Goal: Task Accomplishment & Management: Use online tool/utility

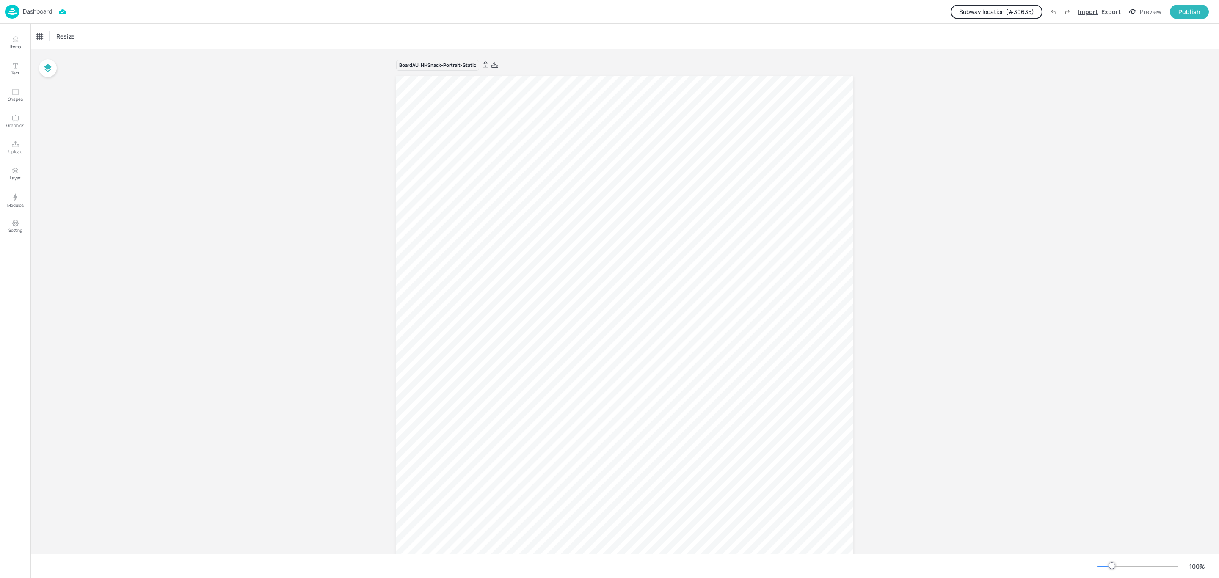
click at [1091, 11] on div "Import" at bounding box center [1088, 11] width 20 height 9
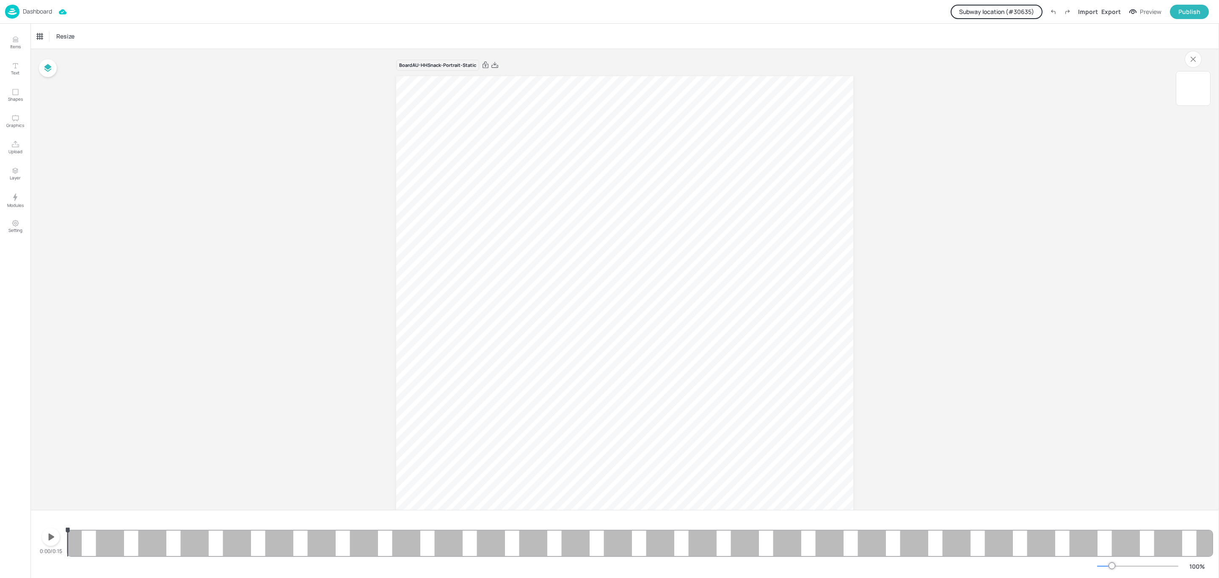
scroll to position [381, 0]
click at [42, 535] on button "button" at bounding box center [51, 537] width 18 height 18
click at [44, 538] on icon "button" at bounding box center [51, 537] width 14 height 14
click at [773, 263] on span "4.5" at bounding box center [728, 246] width 111 height 94
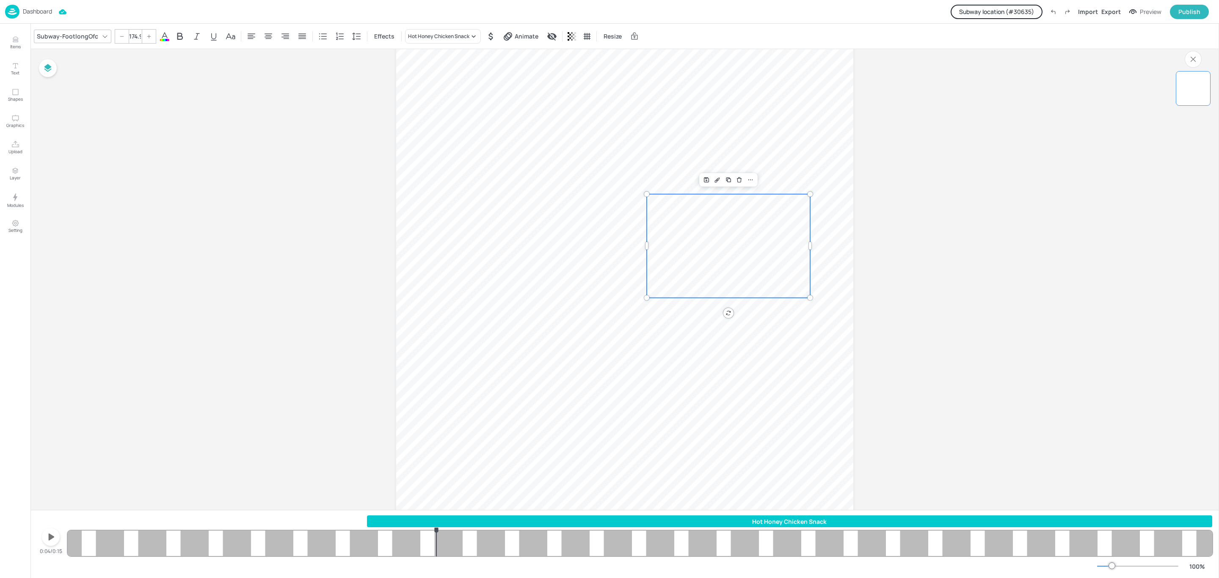
click at [388, 522] on div "Hot Honey Chicken Snack" at bounding box center [789, 521] width 845 height 9
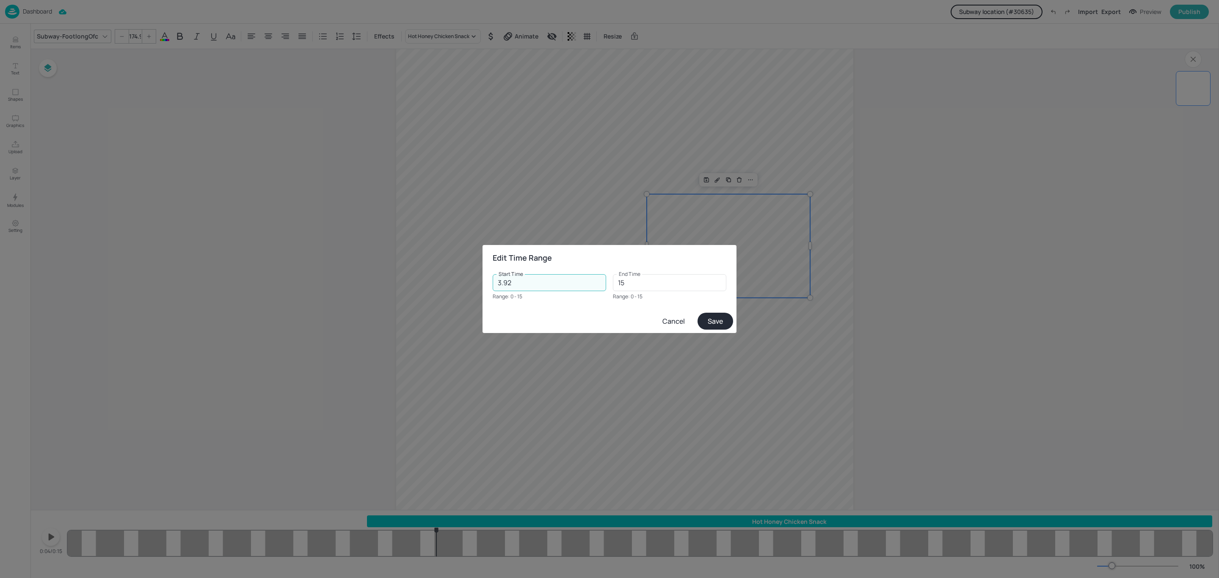
drag, startPoint x: 529, startPoint y: 285, endPoint x: 433, endPoint y: 290, distance: 95.8
click at [433, 290] on div "Edit Time Range Start Time 3.92 Start Time Range: 0 - 15 End Time 15 End Time R…" at bounding box center [609, 289] width 1219 height 578
type input "0"
click at [713, 320] on button "Save" at bounding box center [716, 321] width 36 height 17
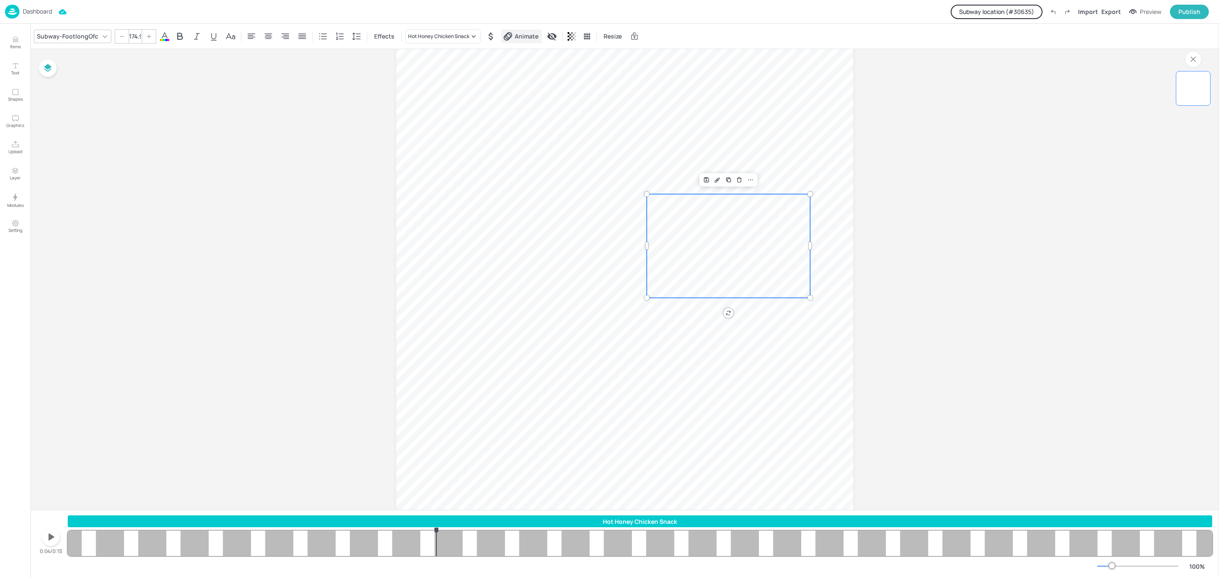
click at [513, 39] on span "Animate" at bounding box center [526, 36] width 27 height 9
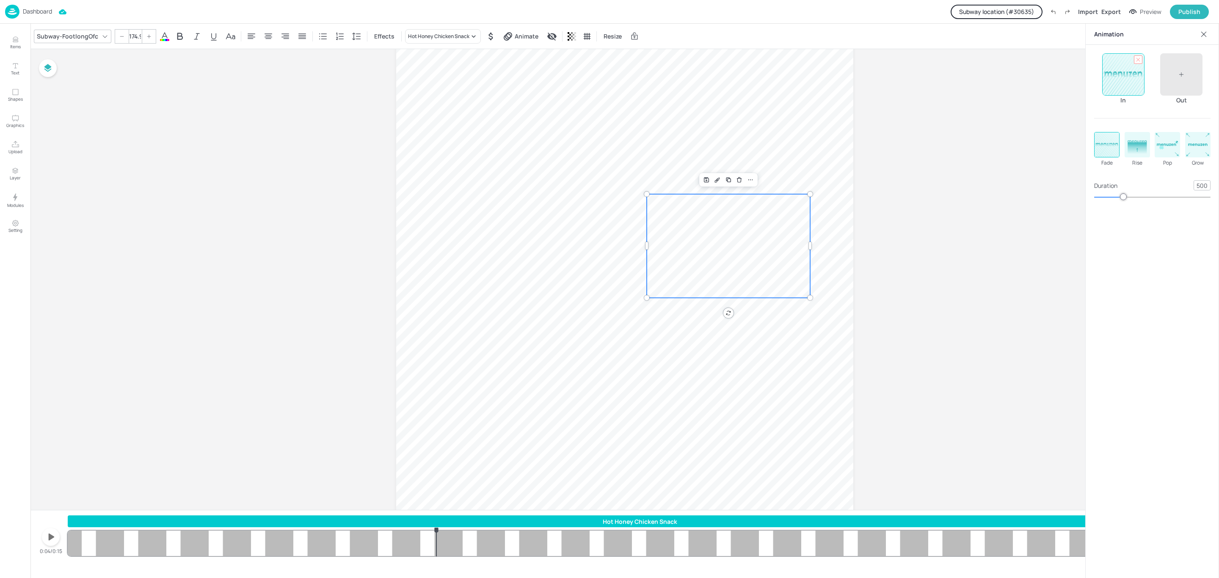
click at [1134, 62] on div at bounding box center [1138, 59] width 8 height 8
click at [1021, 218] on div "Board AU-HHSnack-Portrait-Static 4.5" at bounding box center [624, 225] width 1189 height 861
click at [767, 368] on div "4.5" at bounding box center [728, 431] width 163 height 474
click at [8, 225] on button "Setting" at bounding box center [15, 226] width 25 height 25
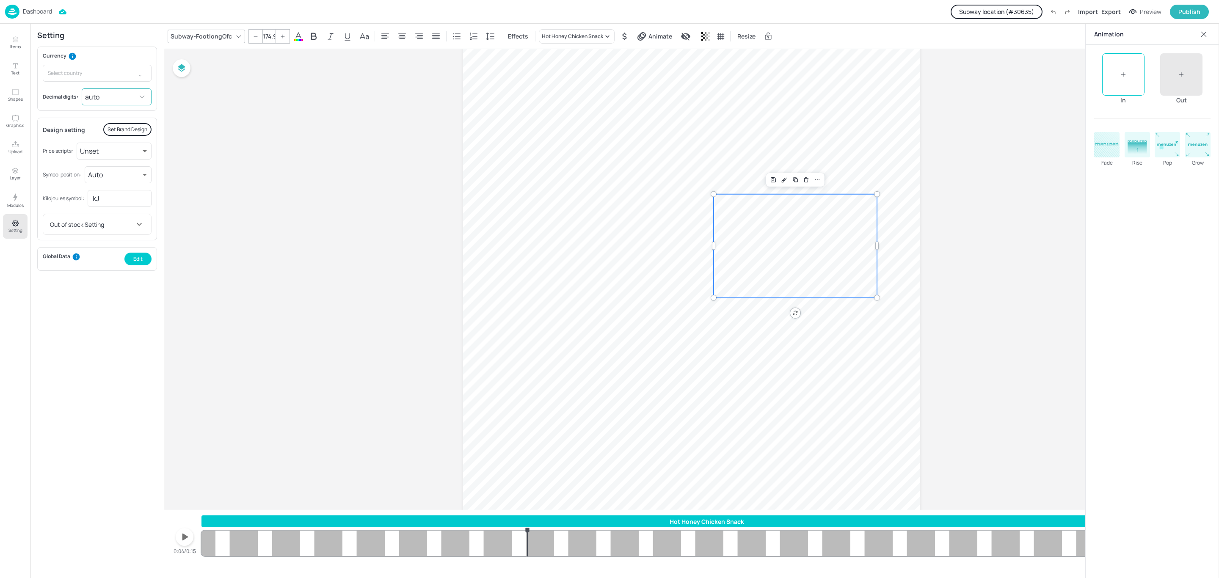
click at [113, 99] on body "Dashboard Subway location (# 30635 ) Import Export Preview Publish Items Text S…" at bounding box center [609, 289] width 1219 height 578
click at [110, 143] on li "0.00" at bounding box center [117, 147] width 68 height 15
type input "2"
click at [985, 118] on div "Board AU-HHSnack-Portrait-Static 4.50" at bounding box center [691, 225] width 1055 height 861
click at [1201, 37] on icon at bounding box center [1204, 34] width 8 height 8
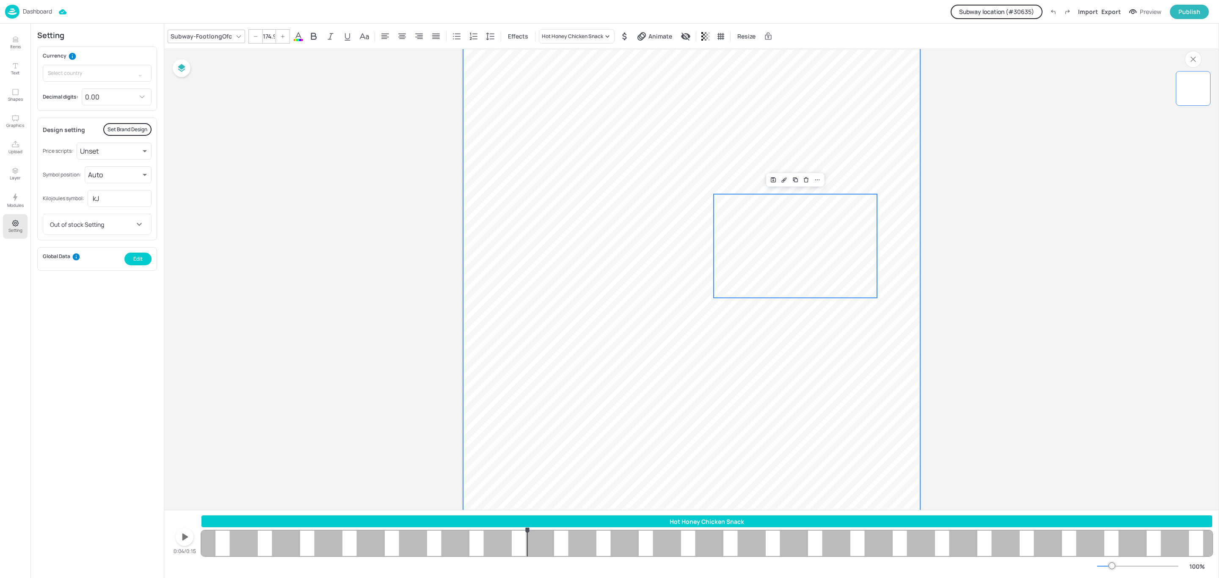
click at [557, 221] on video at bounding box center [691, 228] width 457 height 813
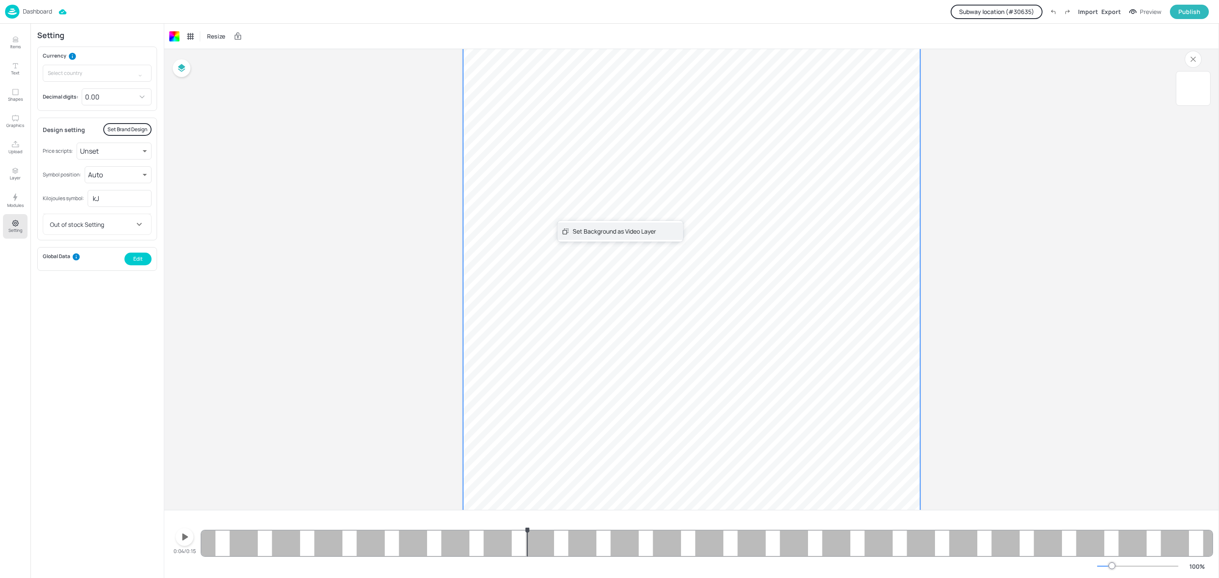
click at [560, 228] on div "Set Background as Video Layer" at bounding box center [620, 231] width 126 height 17
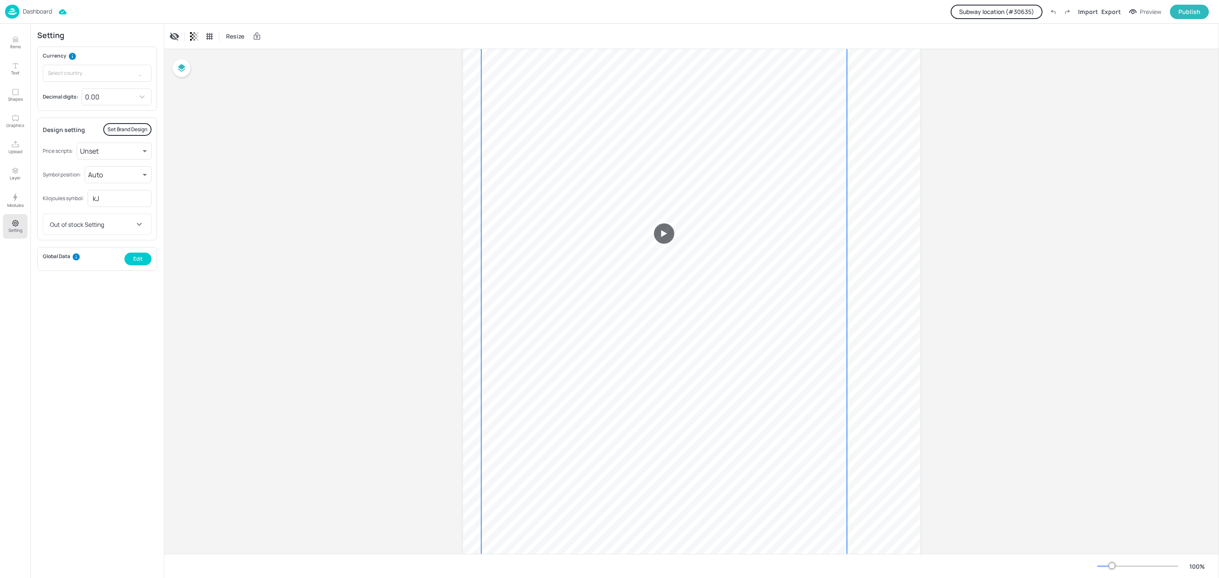
drag, startPoint x: 588, startPoint y: 273, endPoint x: 560, endPoint y: 279, distance: 28.6
click at [560, 279] on video at bounding box center [664, 234] width 366 height 650
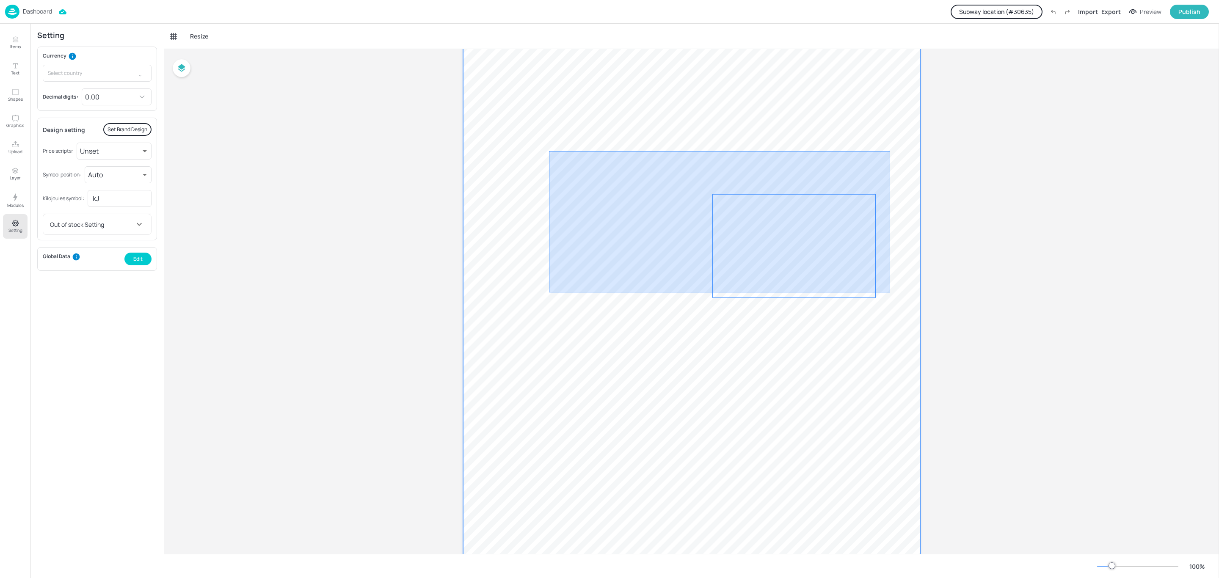
drag, startPoint x: 549, startPoint y: 150, endPoint x: 890, endPoint y: 293, distance: 370.1
click at [890, 293] on div at bounding box center [691, 228] width 457 height 813
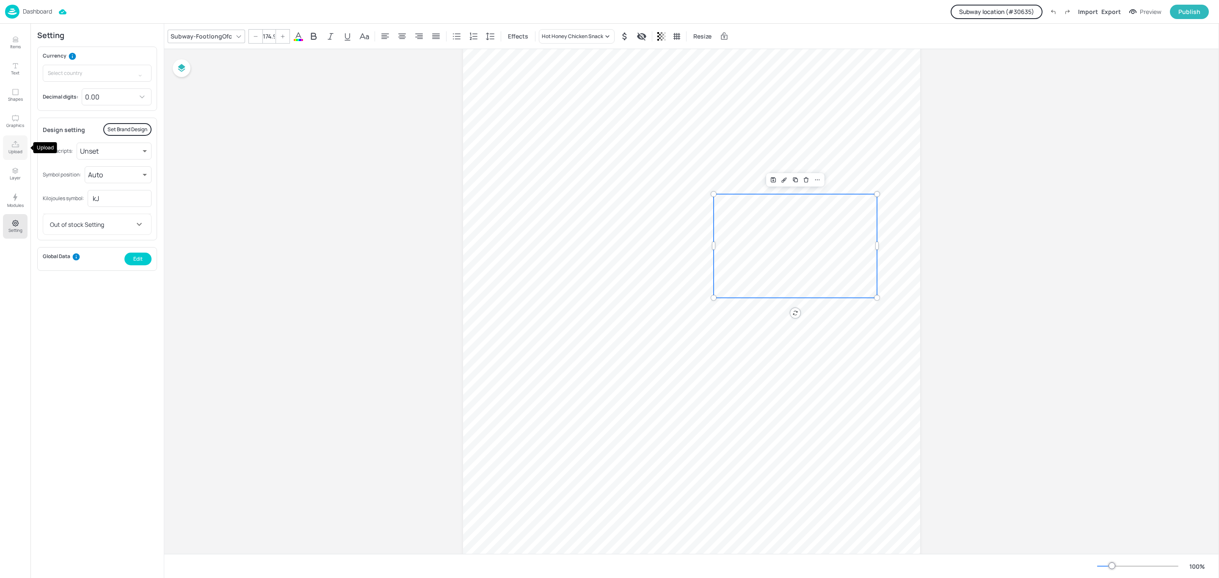
click at [15, 151] on p "Upload" at bounding box center [15, 152] width 14 height 6
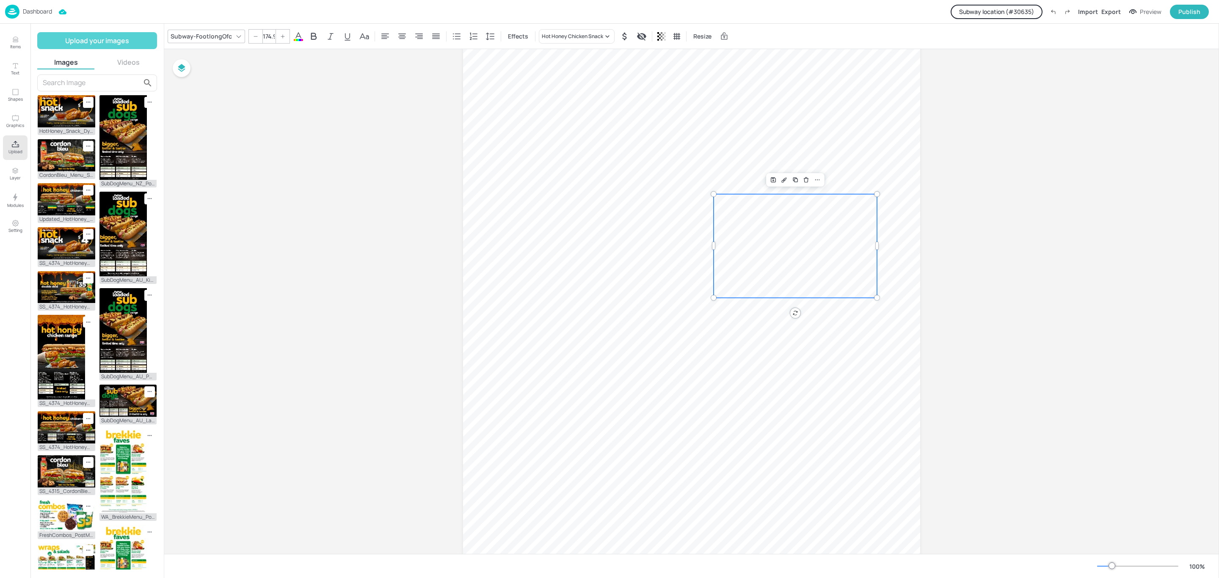
click at [93, 43] on button "Upload your images" at bounding box center [97, 40] width 120 height 17
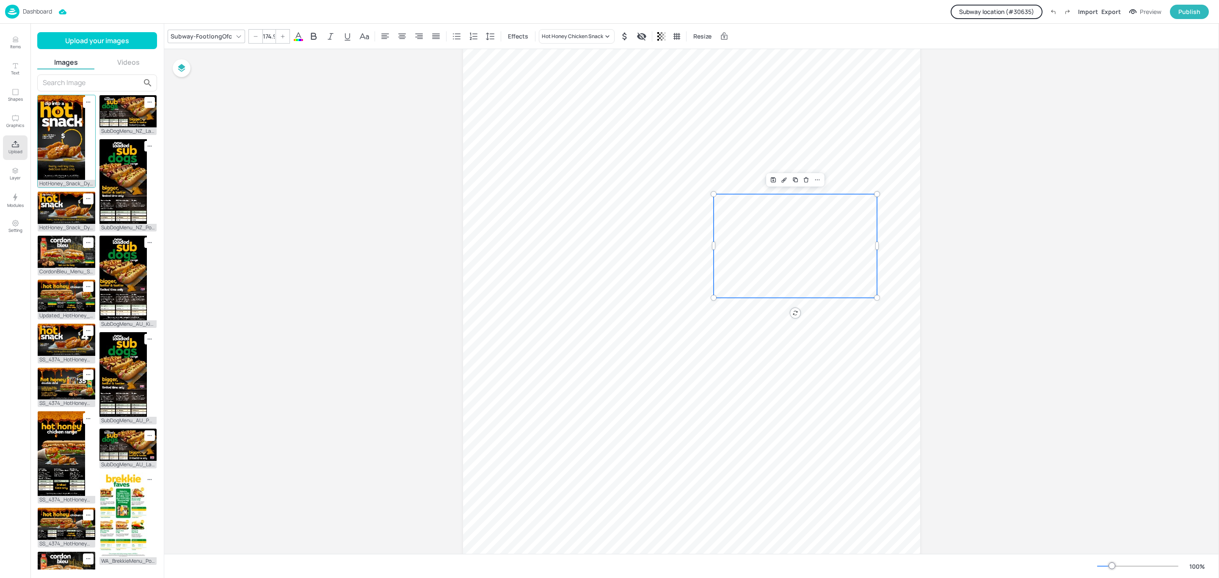
click at [66, 149] on img at bounding box center [61, 137] width 47 height 85
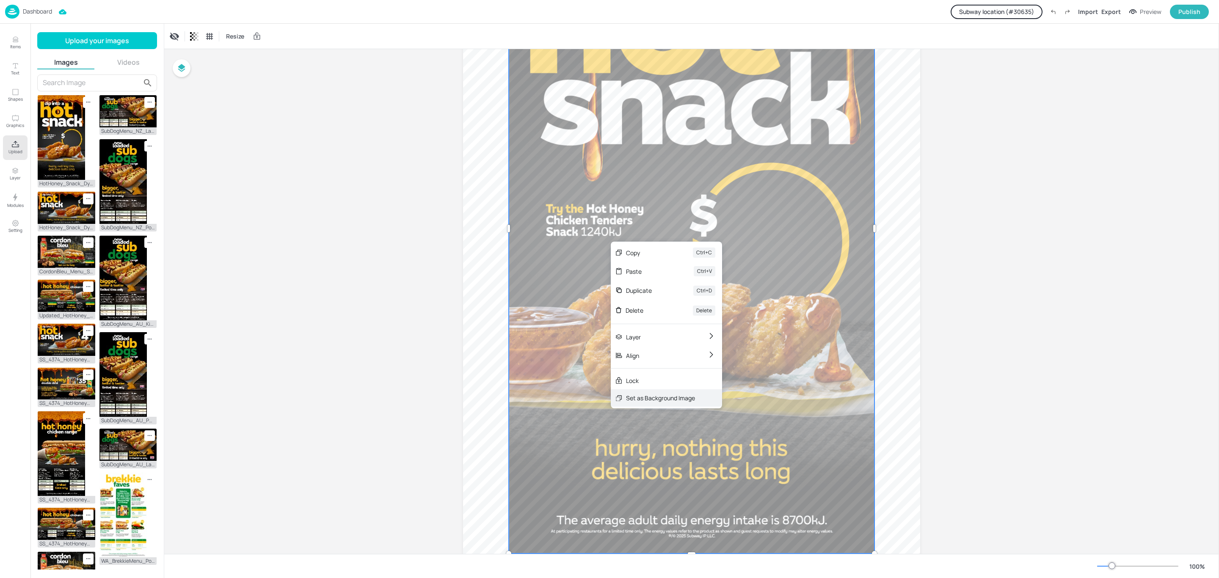
click at [632, 396] on div "Set as Background Image" at bounding box center [660, 398] width 69 height 9
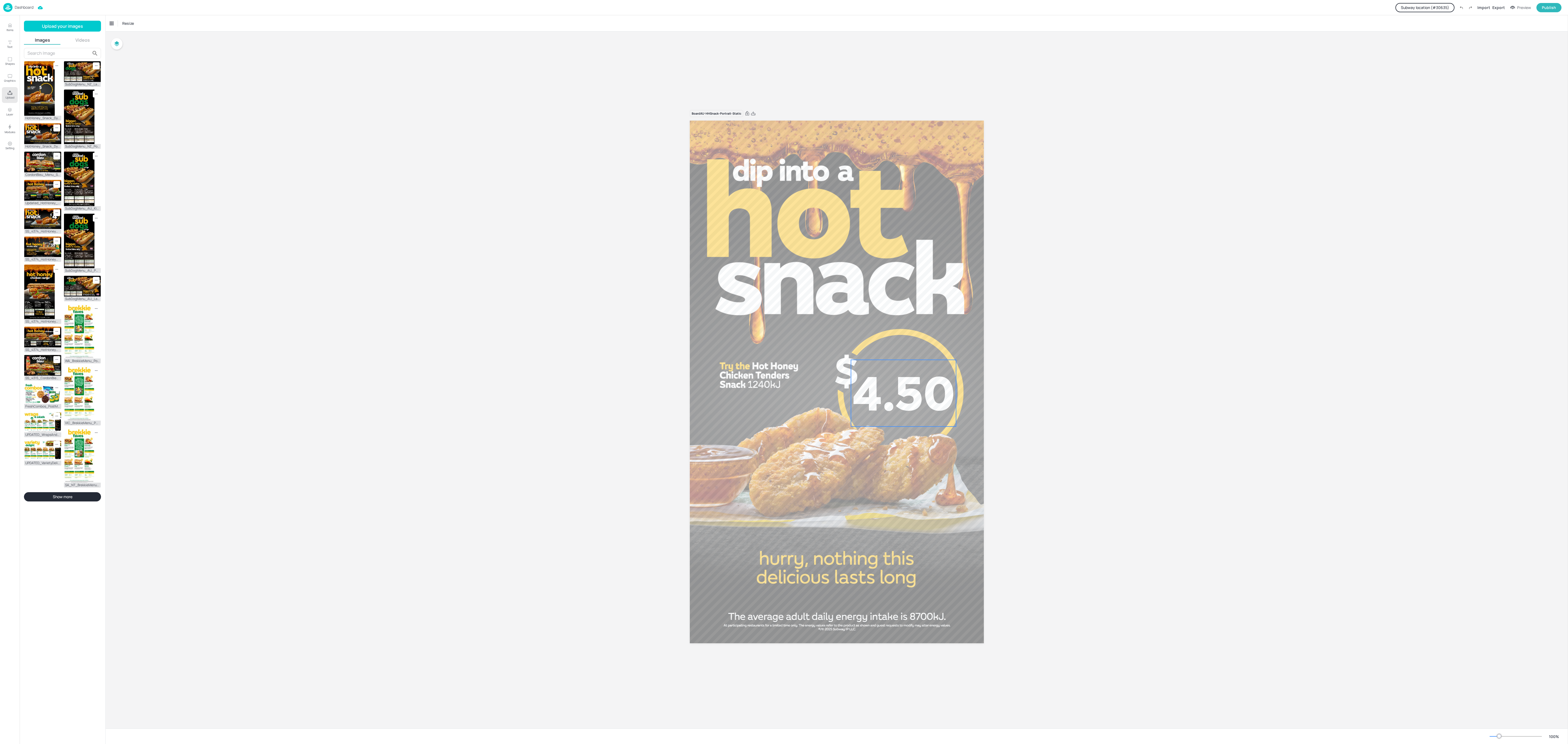
drag, startPoint x: 1025, startPoint y: 329, endPoint x: 912, endPoint y: 412, distance: 140.2
click at [784, 372] on div "Board AU-HHSnack-Portrait-Static 4.50" at bounding box center [837, 380] width 1463 height 697
click at [784, 372] on span "4.50" at bounding box center [904, 393] width 103 height 60
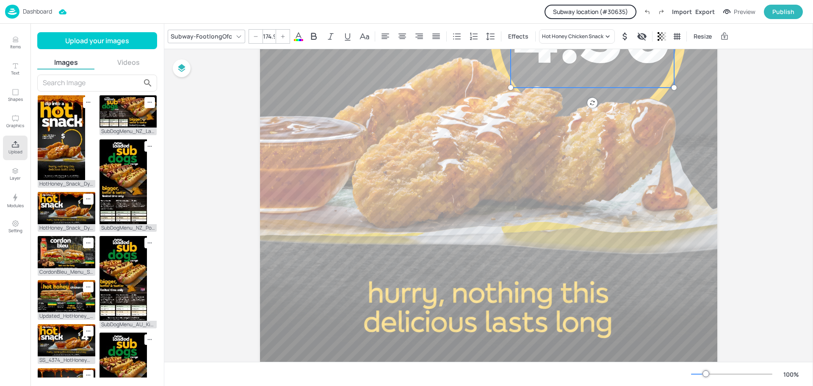
scroll to position [466, 0]
click at [781, 9] on div "Publish" at bounding box center [783, 11] width 22 height 9
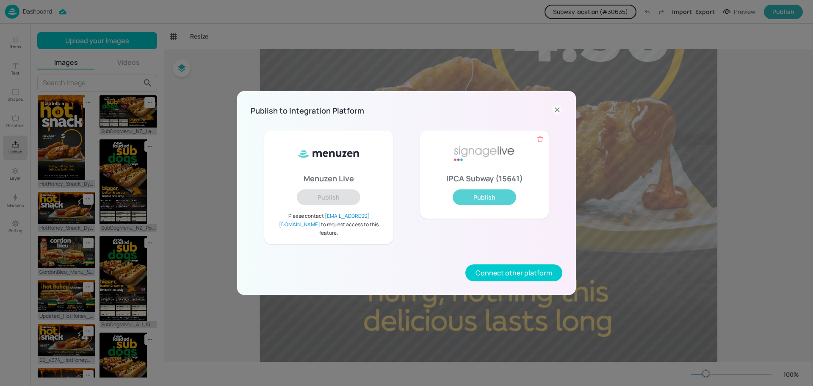
click at [473, 204] on button "Publish" at bounding box center [483, 197] width 63 height 16
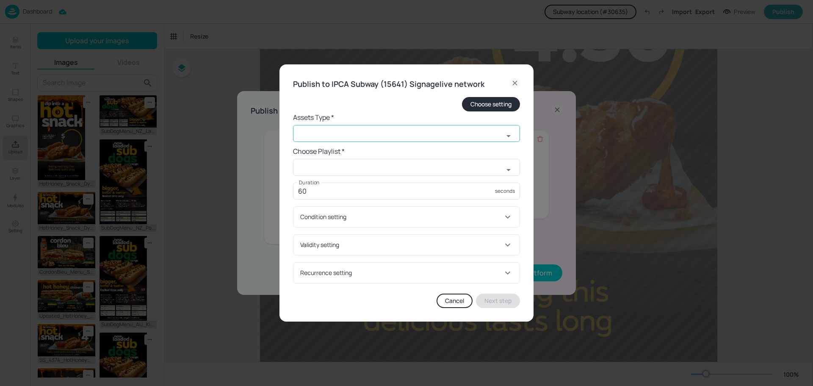
click at [510, 131] on icon "Open" at bounding box center [508, 136] width 10 height 10
click at [309, 150] on li "widget" at bounding box center [406, 152] width 227 height 14
type input "widget"
click at [311, 167] on input "text" at bounding box center [398, 167] width 210 height 17
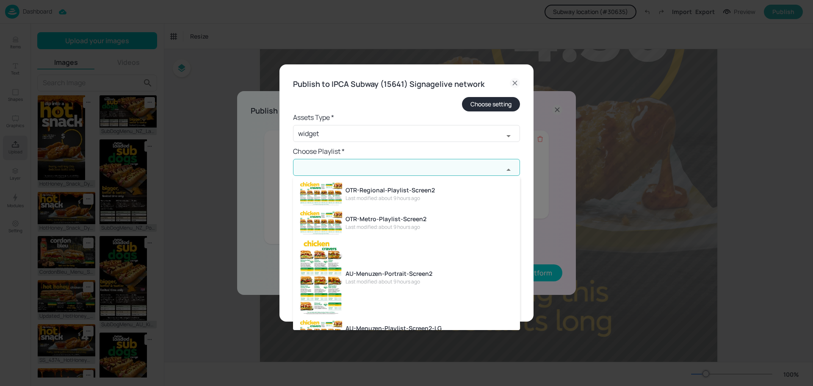
paste input "AU-DigiFresh-External-Portrait"
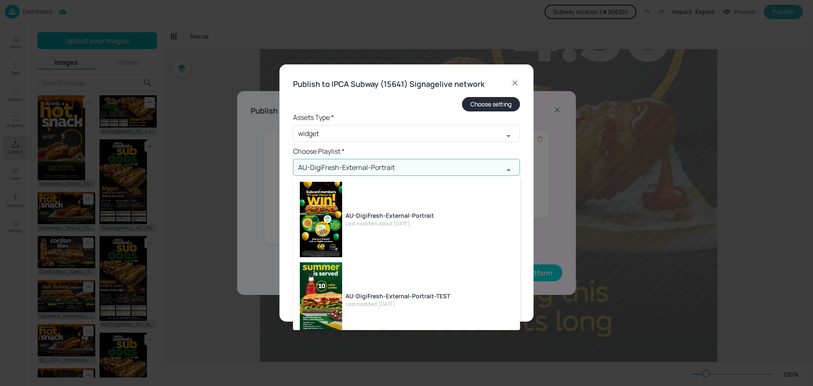
click at [416, 228] on li "AU-DigiFresh-External-Portrait Last modified: about [DATE]" at bounding box center [406, 219] width 227 height 80
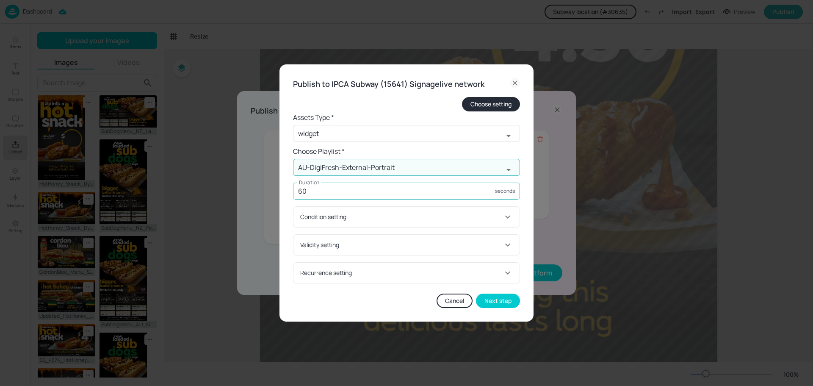
type input "AU-DigiFresh-External-Portrait"
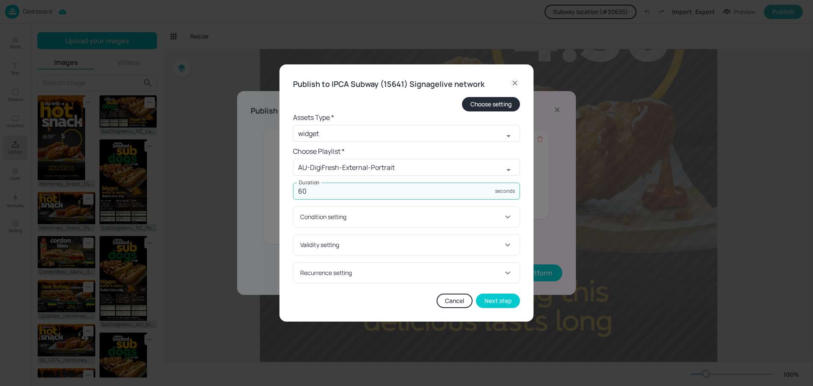
drag, startPoint x: 365, startPoint y: 192, endPoint x: 275, endPoint y: 192, distance: 90.2
click at [275, 192] on div "Publish to IPCA Subway (15641) Signagelive network Choose setting Assets Type *…" at bounding box center [406, 193] width 813 height 386
type input "15"
click at [364, 216] on div "Condition setting" at bounding box center [401, 216] width 202 height 9
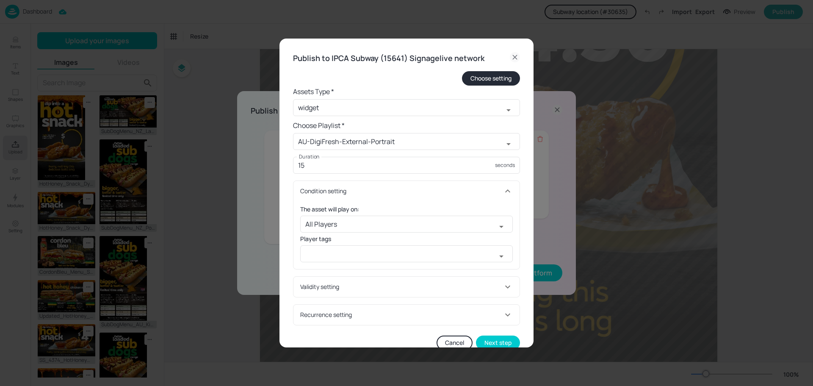
click at [490, 193] on div "Condition setting" at bounding box center [401, 190] width 202 height 9
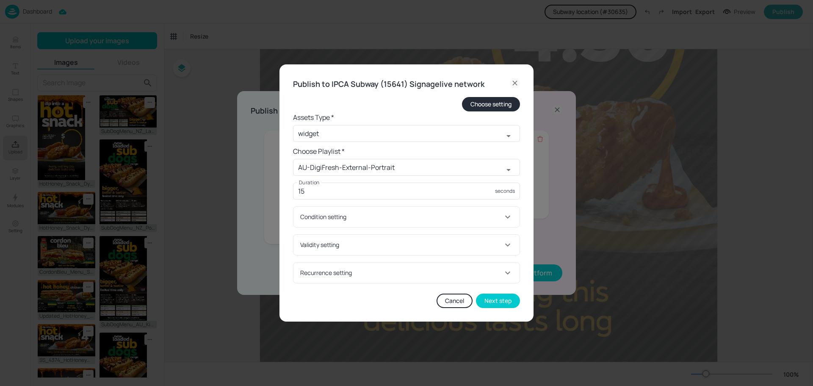
click at [373, 251] on div "Validity setting" at bounding box center [406, 244] width 226 height 20
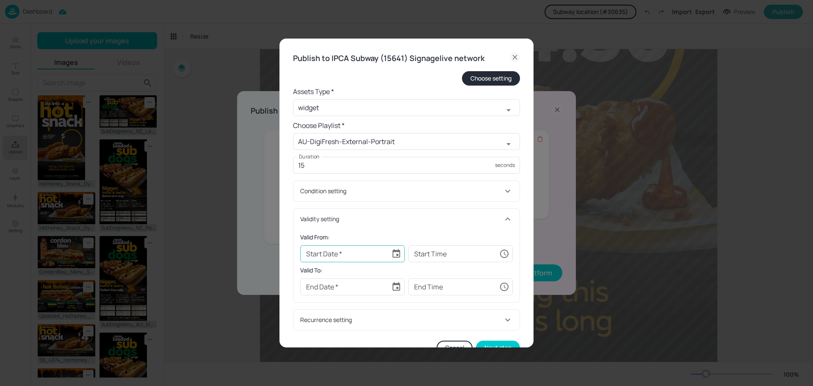
type input "YYYY-MM-DD"
click at [379, 249] on input "YYYY-MM-DD" at bounding box center [344, 253] width 88 height 17
click at [392, 253] on icon "Choose date" at bounding box center [396, 253] width 8 height 8
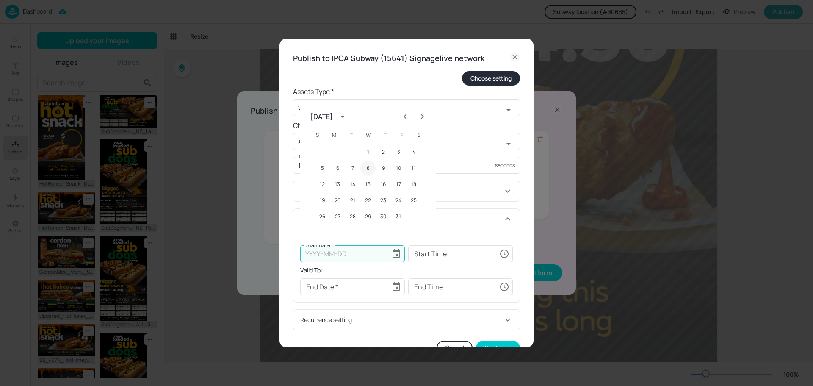
click at [369, 168] on button "8" at bounding box center [367, 167] width 15 height 15
type input "[DATE]"
type input "00:00:00"
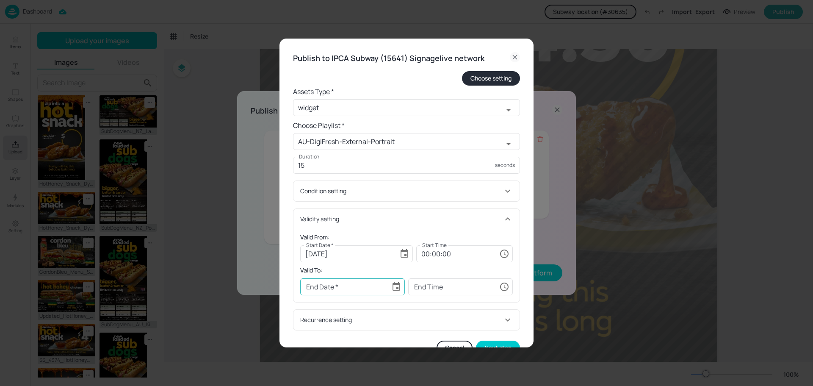
click at [394, 287] on icon "Choose date" at bounding box center [396, 286] width 10 height 10
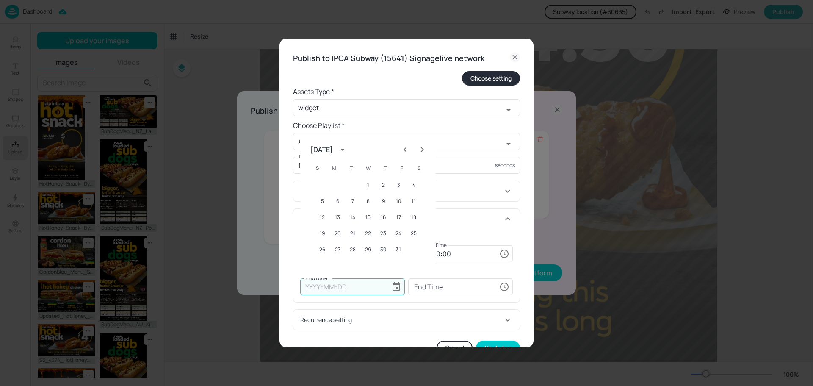
click at [420, 150] on icon "Next month" at bounding box center [422, 149] width 10 height 10
click at [321, 236] on button "16" at bounding box center [321, 233] width 15 height 15
type input "[DATE]"
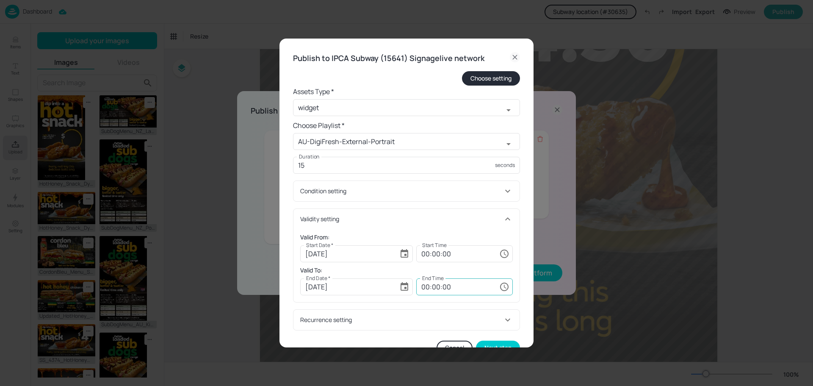
click at [423, 289] on input "00:00:00" at bounding box center [456, 286] width 80 height 17
type input "23:59:59"
click at [523, 218] on div "Publish to IPCA Subway (15641) Signagelive network Choose setting Assets Type *…" at bounding box center [406, 204] width 254 height 330
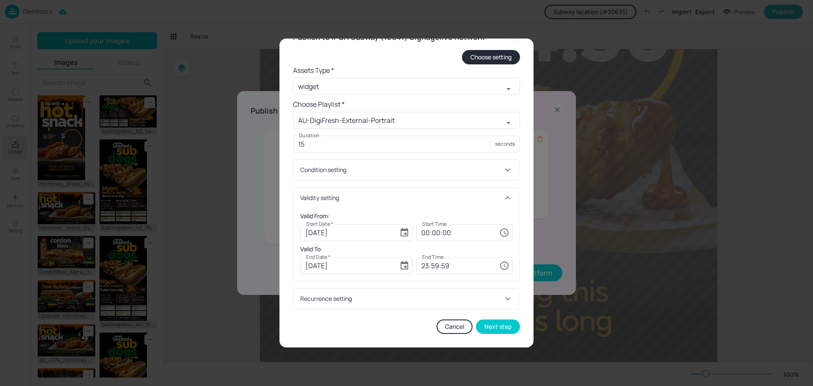
click at [420, 297] on div "Recurrence setting" at bounding box center [401, 298] width 202 height 9
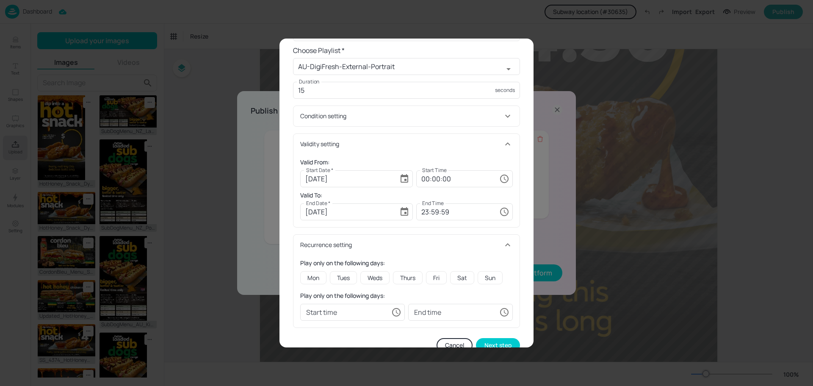
scroll to position [94, 0]
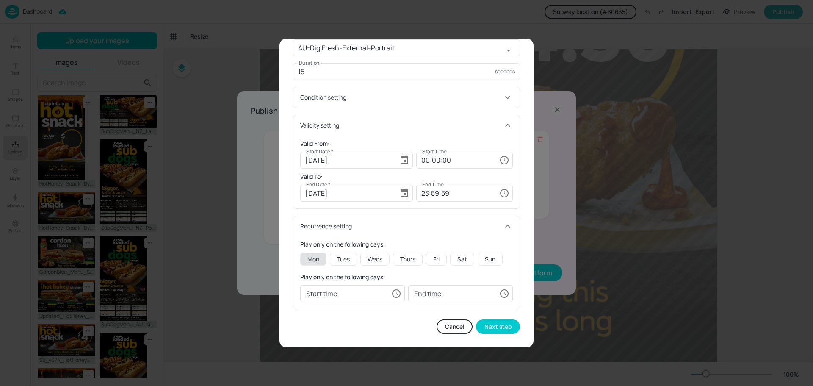
click at [316, 260] on div "Mon" at bounding box center [313, 258] width 26 height 13
type input "00:00:00"
click at [345, 256] on div "Tues" at bounding box center [343, 258] width 27 height 13
drag, startPoint x: 368, startPoint y: 257, endPoint x: 386, endPoint y: 257, distance: 18.6
click at [369, 257] on div "Weds" at bounding box center [374, 258] width 29 height 13
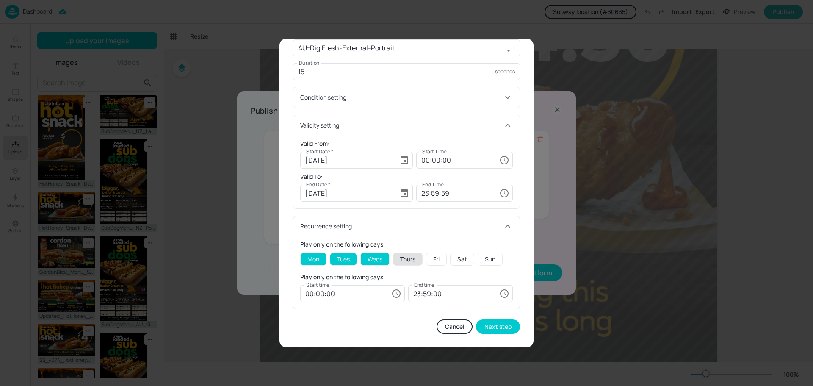
click at [410, 262] on div "Thurs" at bounding box center [408, 258] width 30 height 13
drag, startPoint x: 437, startPoint y: 260, endPoint x: 461, endPoint y: 260, distance: 23.7
click at [438, 260] on div "Fri" at bounding box center [436, 258] width 21 height 13
click at [464, 260] on div "Sat" at bounding box center [462, 258] width 24 height 13
click at [483, 257] on div "Sun" at bounding box center [489, 258] width 25 height 13
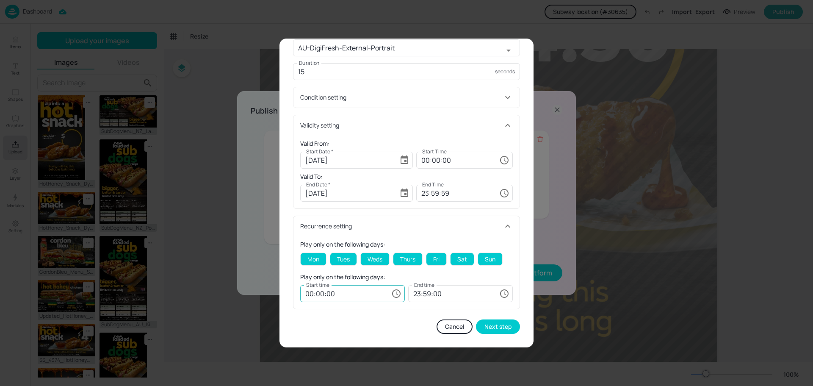
click at [312, 295] on input "00:00:00" at bounding box center [344, 293] width 88 height 17
click at [425, 293] on input "23:59:00" at bounding box center [452, 293] width 88 height 17
click at [414, 294] on input "23:00:00" at bounding box center [452, 293] width 88 height 17
type input "17:00:00"
click at [519, 302] on div "Publish to IPCA Subway (15641) Signagelive network Choose setting Assets Type *…" at bounding box center [406, 146] width 254 height 402
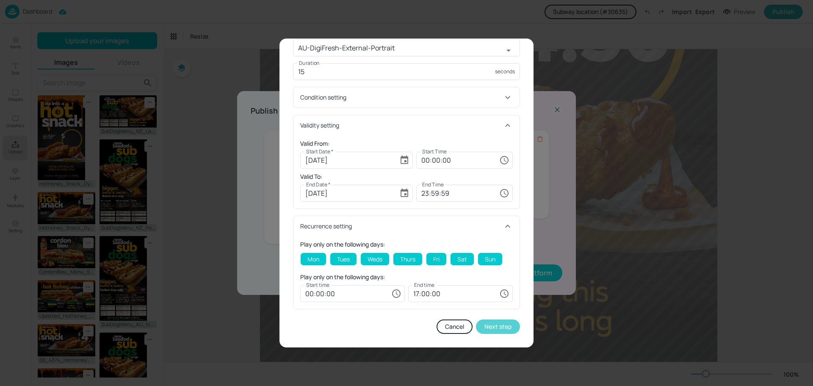
click at [486, 328] on button "Next step" at bounding box center [498, 326] width 44 height 14
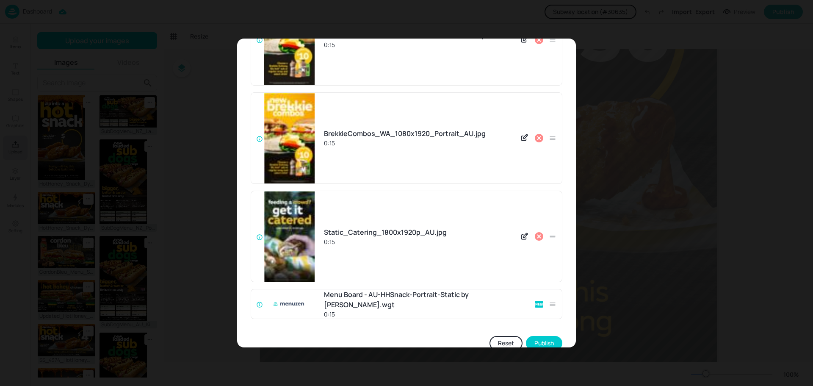
scroll to position [976, 0]
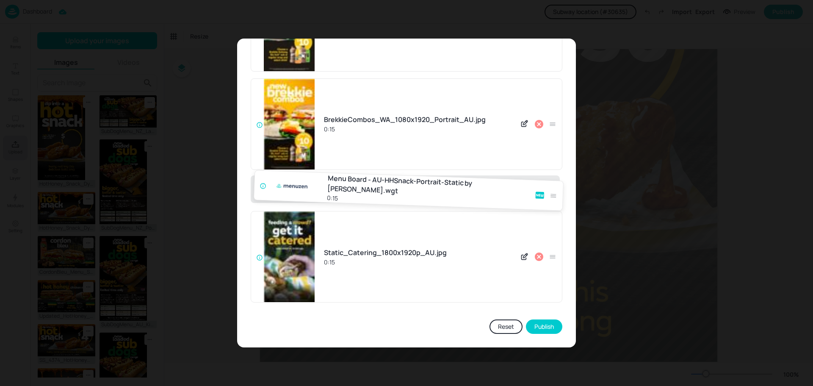
drag, startPoint x: 549, startPoint y: 290, endPoint x: 553, endPoint y: 188, distance: 102.5
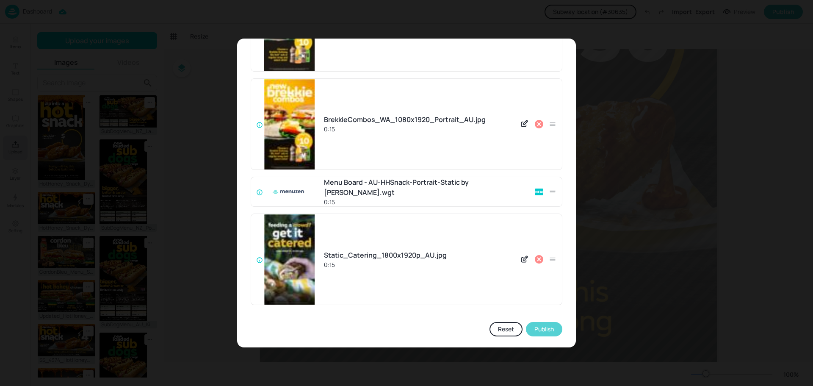
click at [536, 322] on button "Publish" at bounding box center [544, 329] width 36 height 14
